Goal: Find specific page/section: Find specific page/section

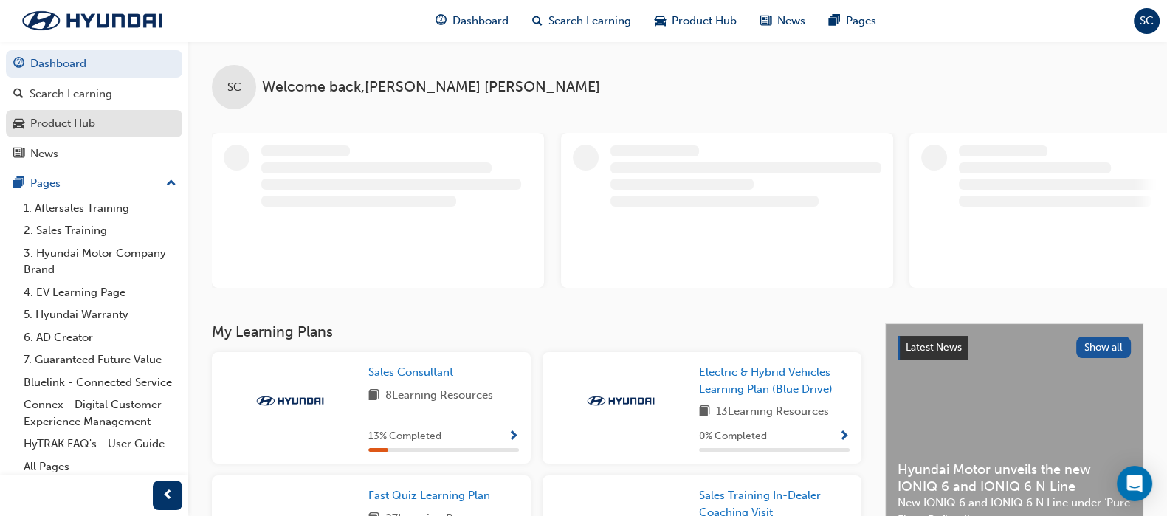
click at [72, 128] on div "Product Hub" at bounding box center [62, 123] width 65 height 17
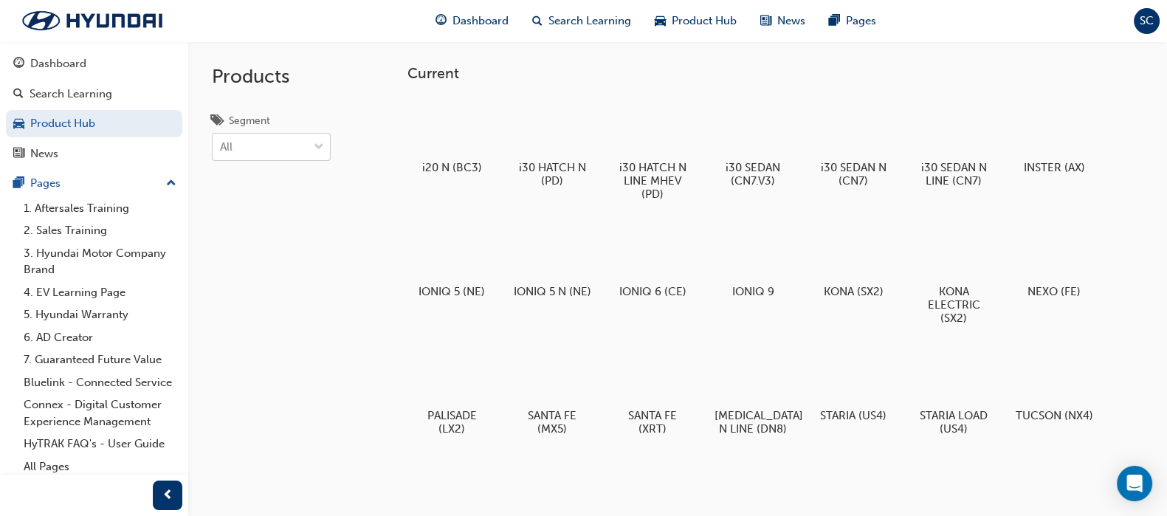
click at [267, 141] on div "All" at bounding box center [260, 147] width 95 height 26
click at [222, 141] on input "Segment All" at bounding box center [220, 146] width 1 height 13
click at [259, 238] on span "HYBRID" at bounding box center [241, 241] width 41 height 13
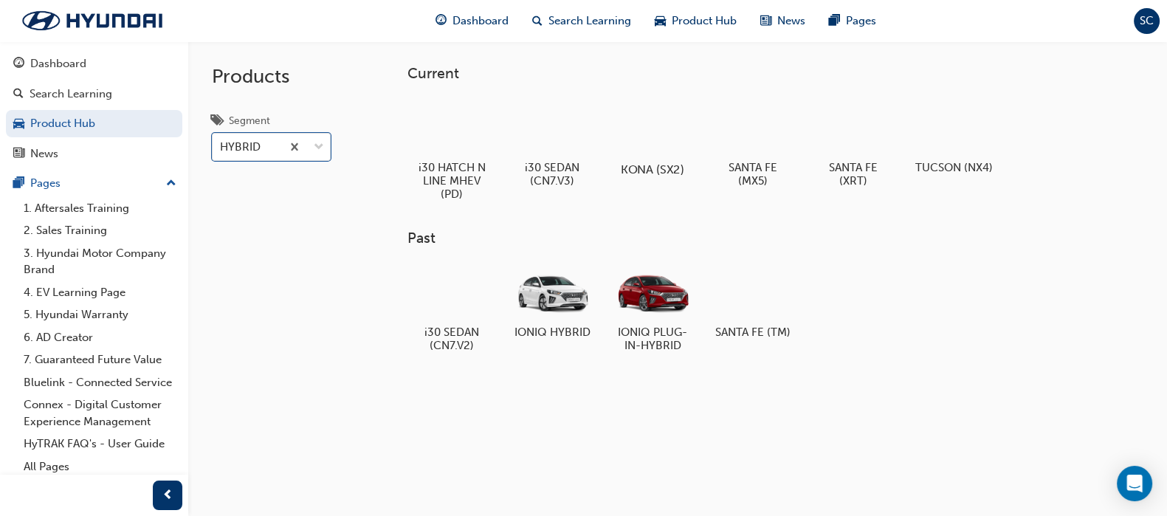
click at [681, 128] on div at bounding box center [653, 126] width 82 height 59
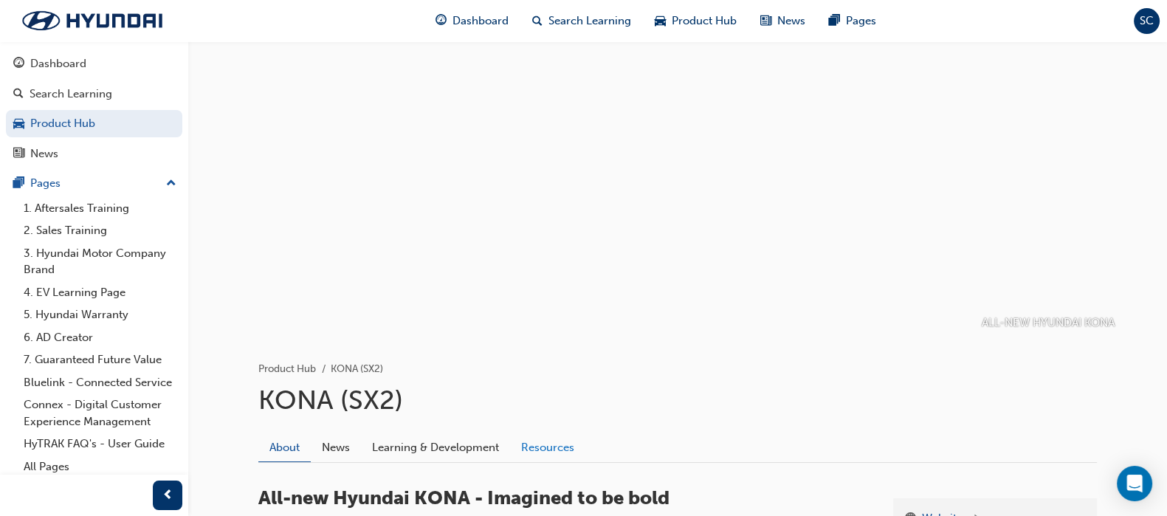
click at [540, 448] on link "Resources" at bounding box center [547, 447] width 75 height 28
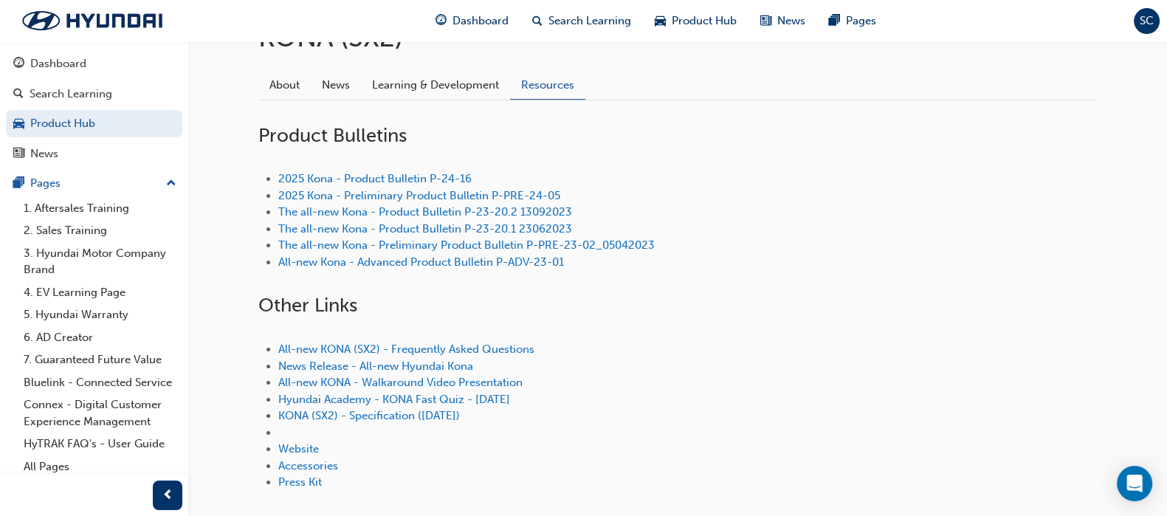
scroll to position [393, 0]
